Goal: Transaction & Acquisition: Purchase product/service

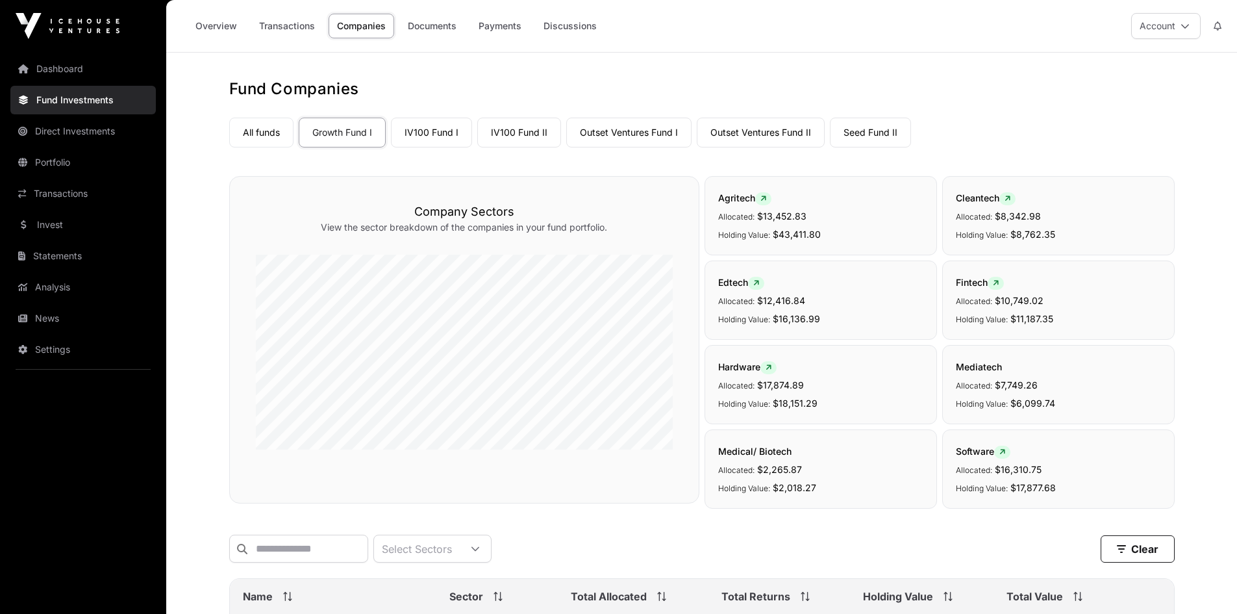
scroll to position [1389, 0]
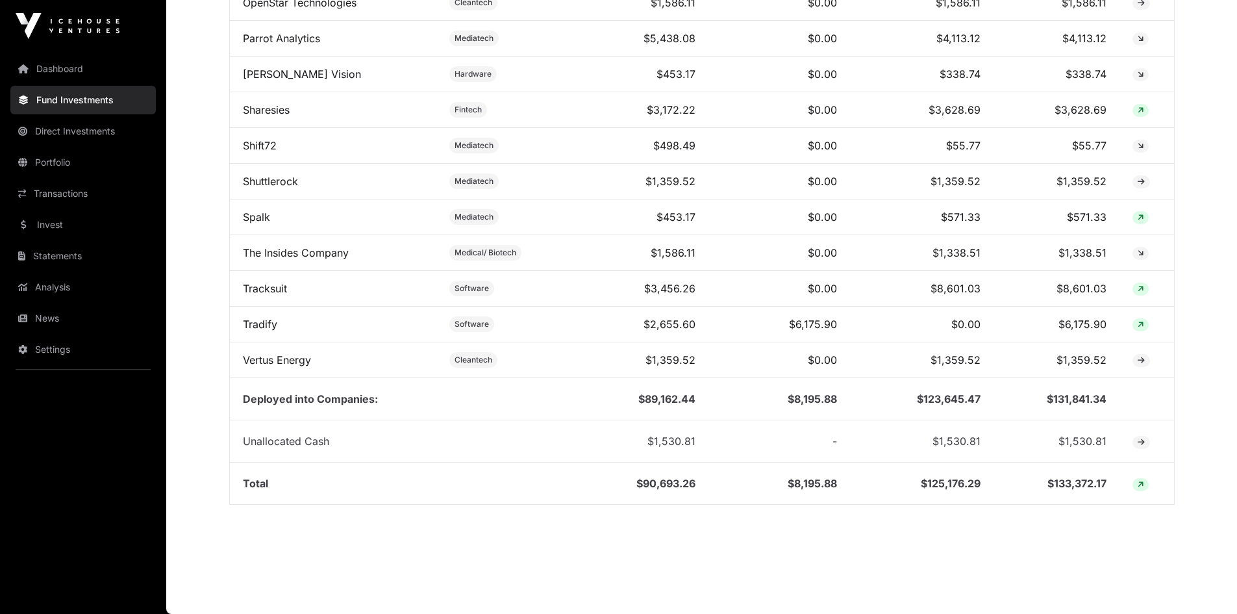
click at [41, 227] on link "Invest" at bounding box center [83, 224] width 146 height 29
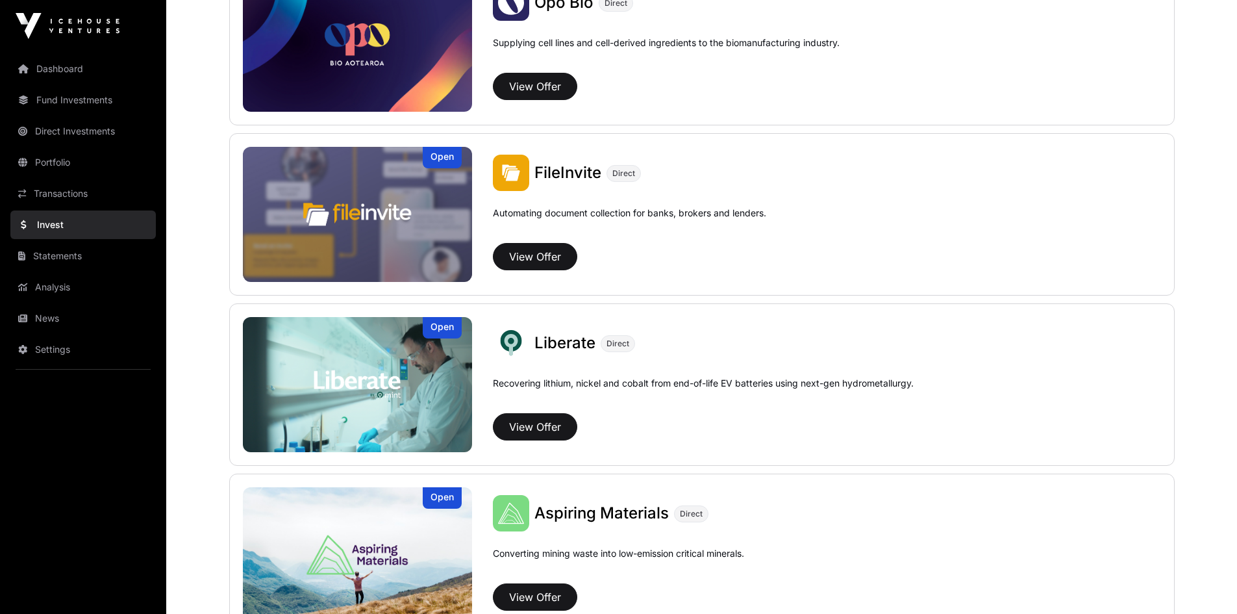
scroll to position [650, 0]
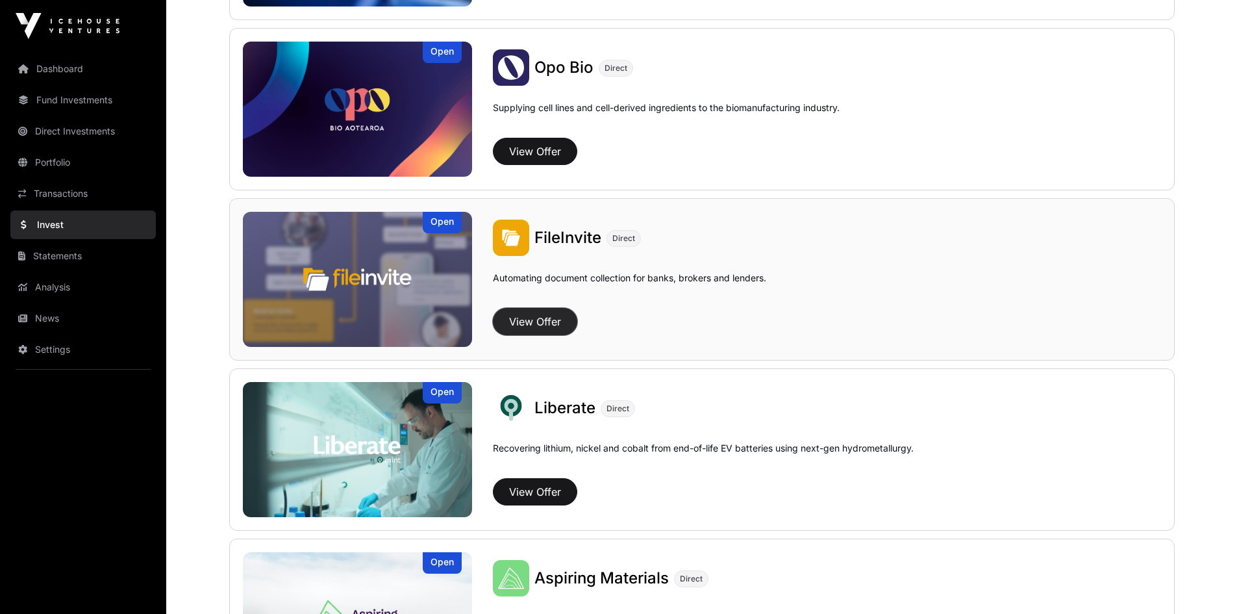
click at [534, 316] on button "View Offer" at bounding box center [535, 321] width 84 height 27
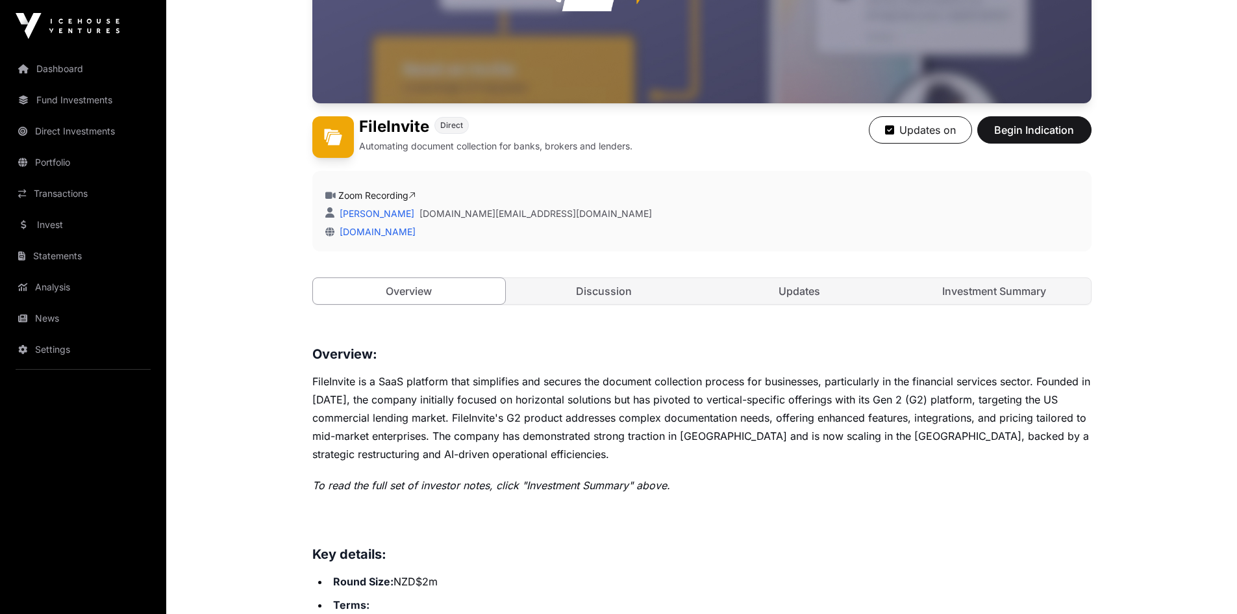
scroll to position [325, 0]
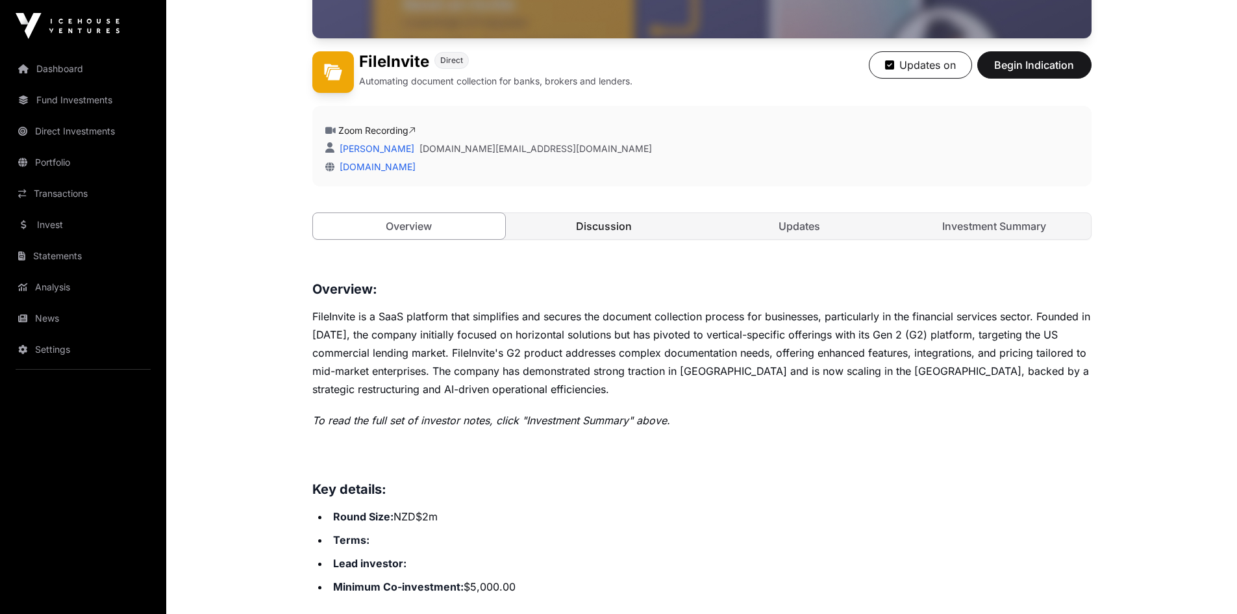
click at [587, 218] on link "Discussion" at bounding box center [604, 226] width 193 height 26
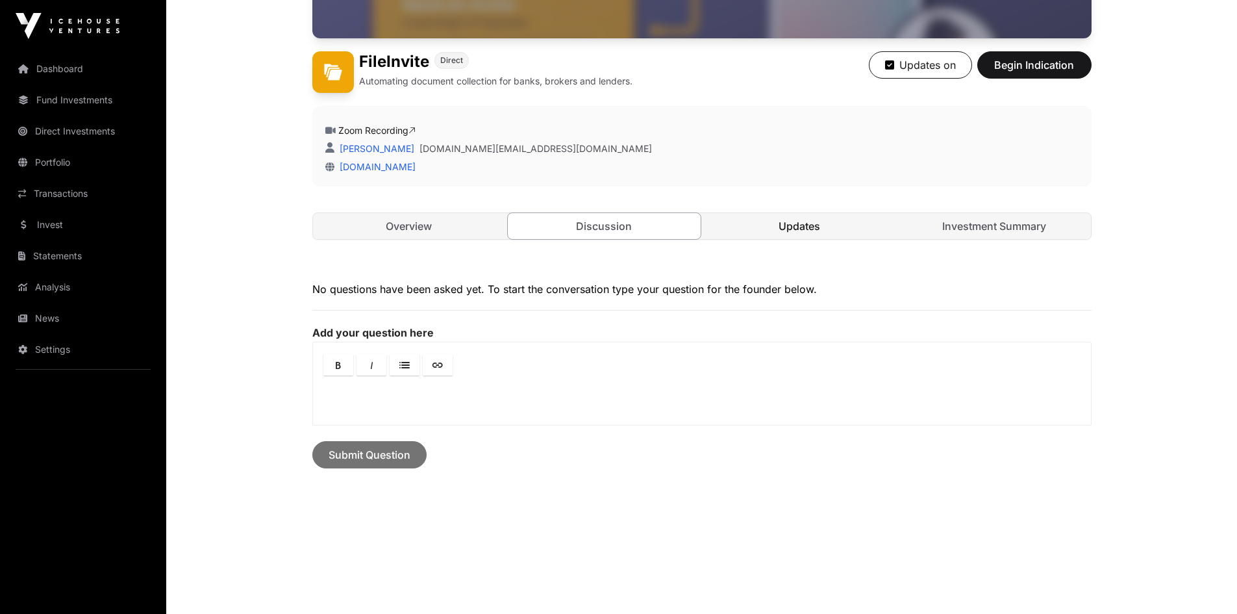
click at [822, 229] on link "Updates" at bounding box center [800, 226] width 193 height 26
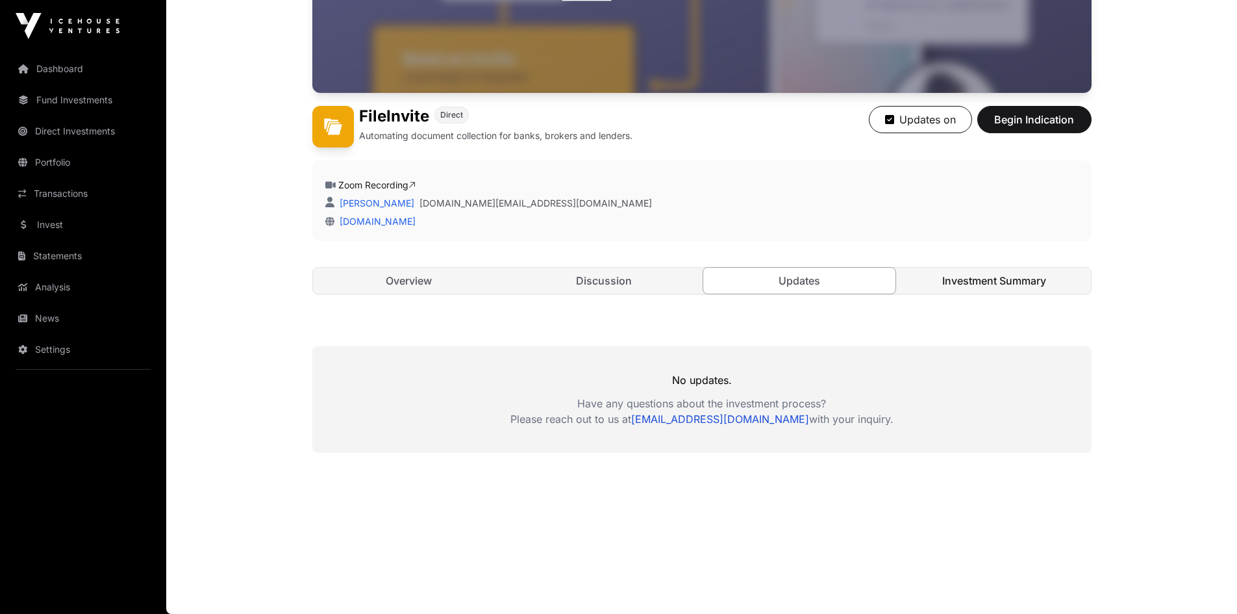
click at [1024, 279] on link "Investment Summary" at bounding box center [994, 281] width 193 height 26
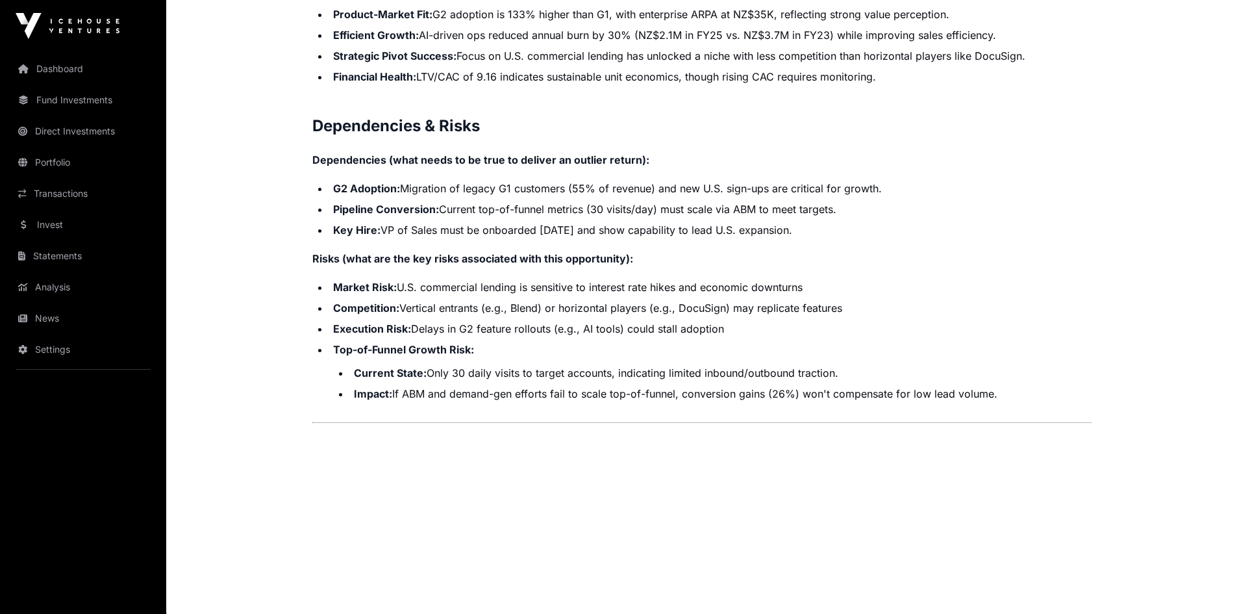
scroll to position [2692, 0]
